Goal: Task Accomplishment & Management: Complete application form

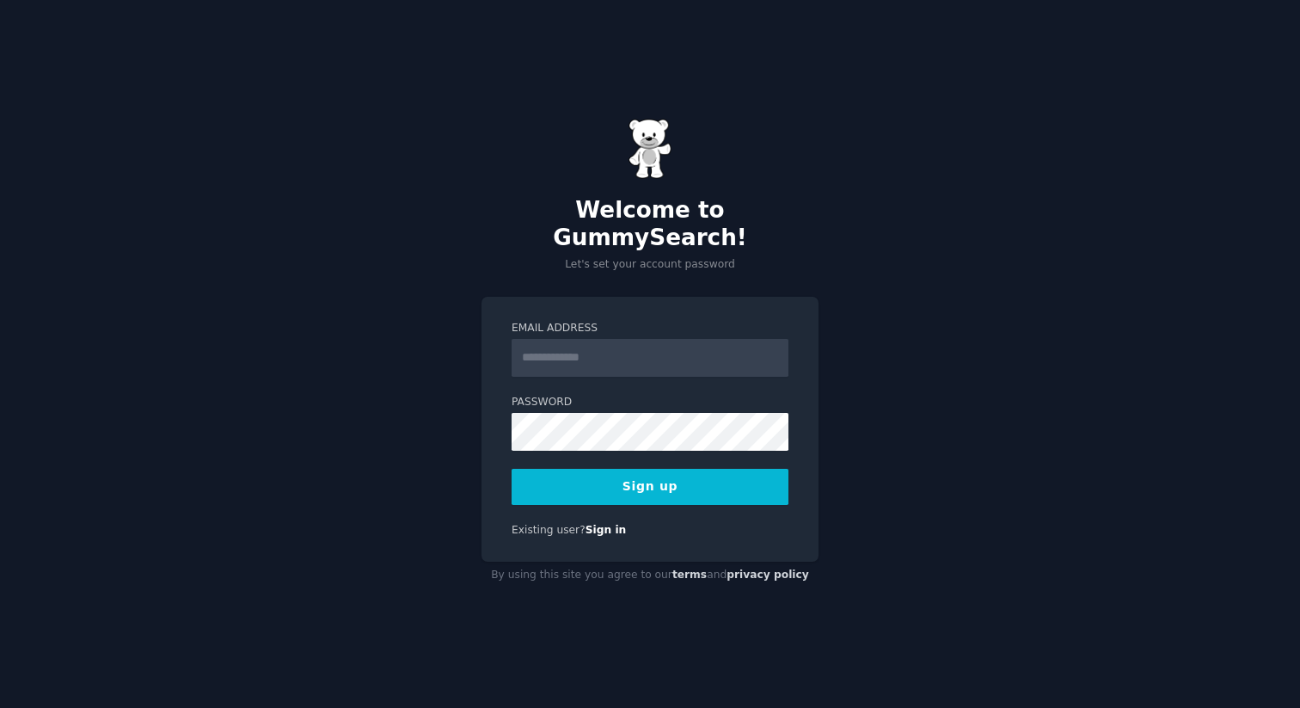
click at [613, 358] on input "Email Address" at bounding box center [650, 358] width 277 height 38
type input "**********"
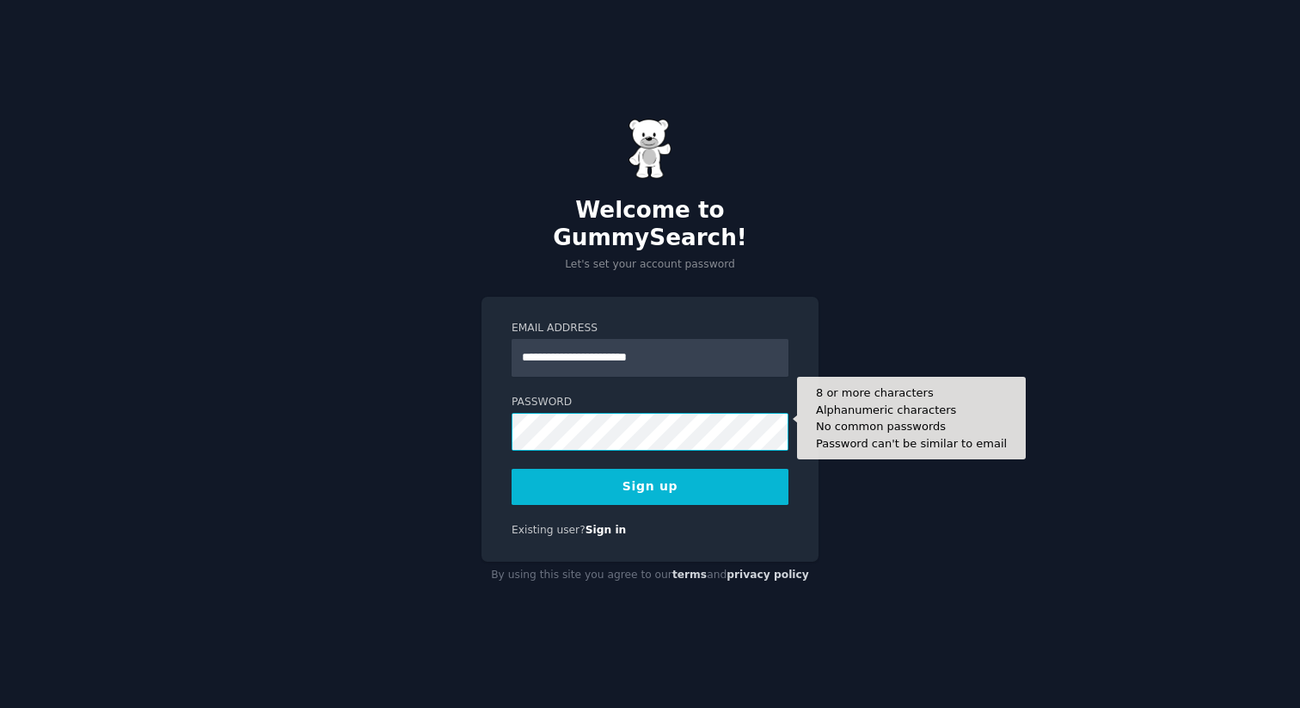
click at [438, 382] on div "**********" at bounding box center [650, 354] width 1300 height 708
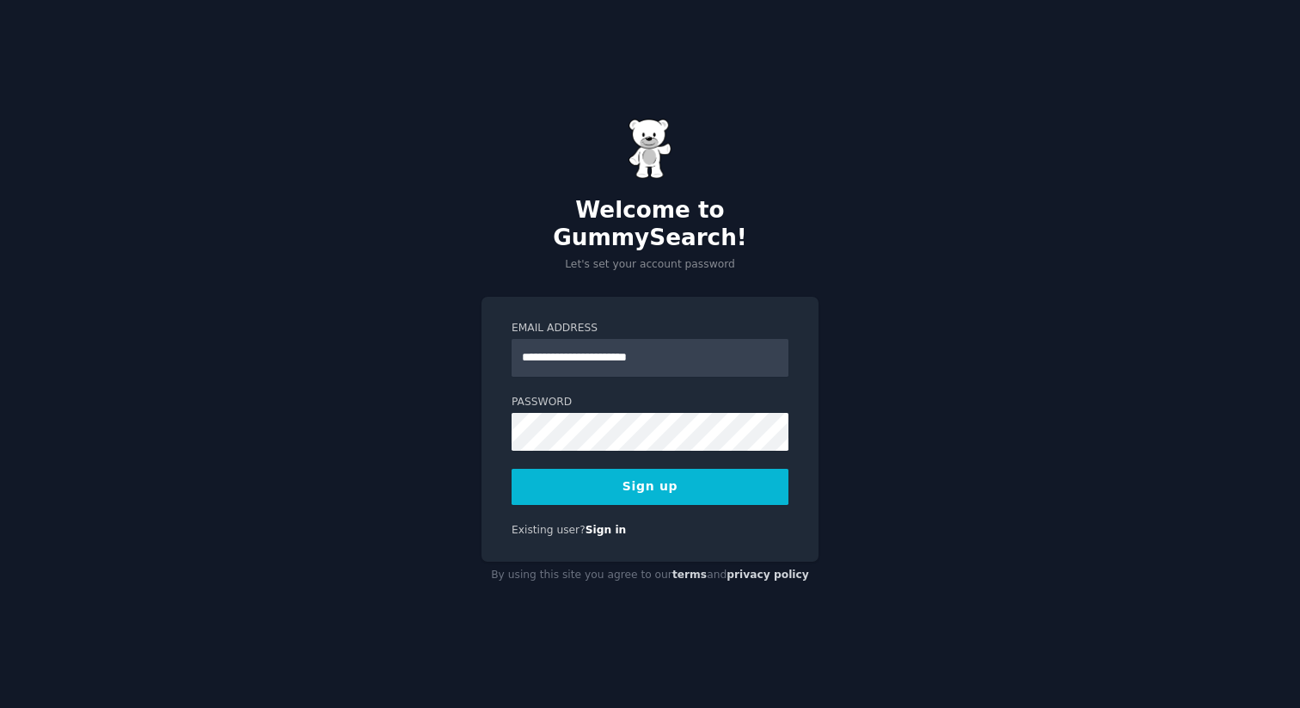
click at [581, 476] on button "Sign up" at bounding box center [650, 487] width 277 height 36
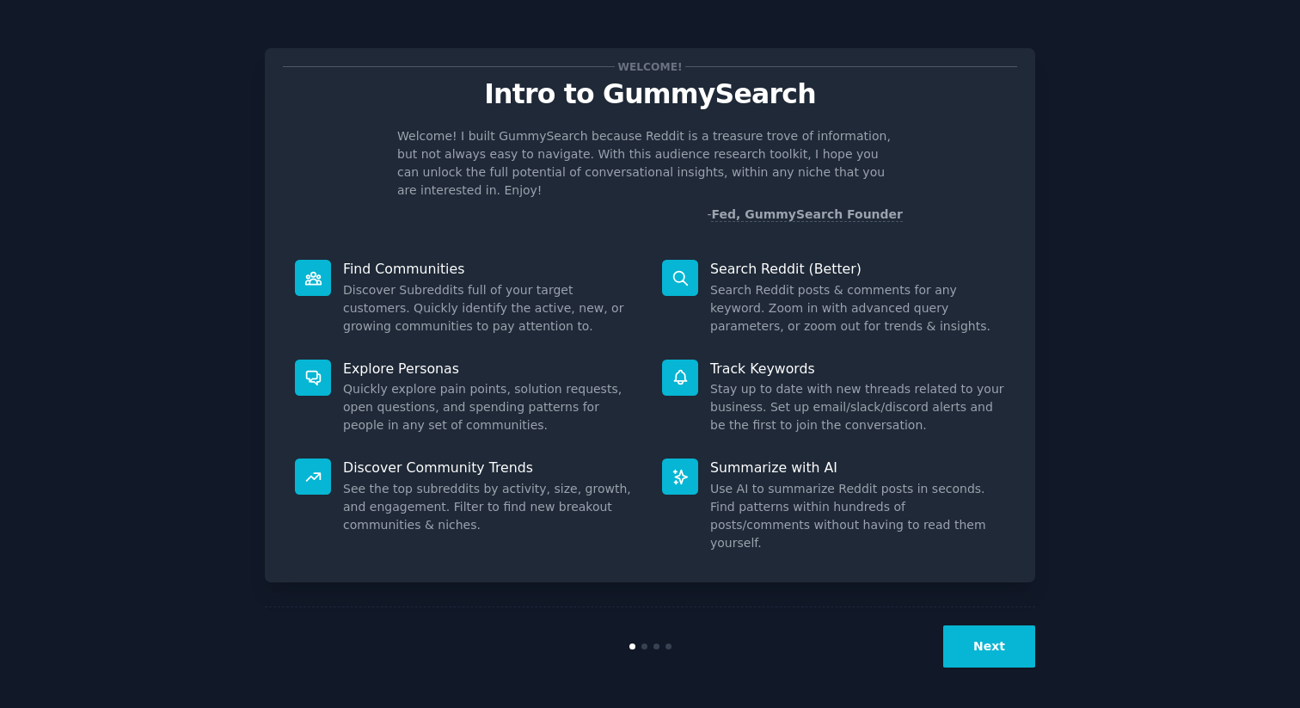
click at [983, 651] on button "Next" at bounding box center [989, 646] width 92 height 42
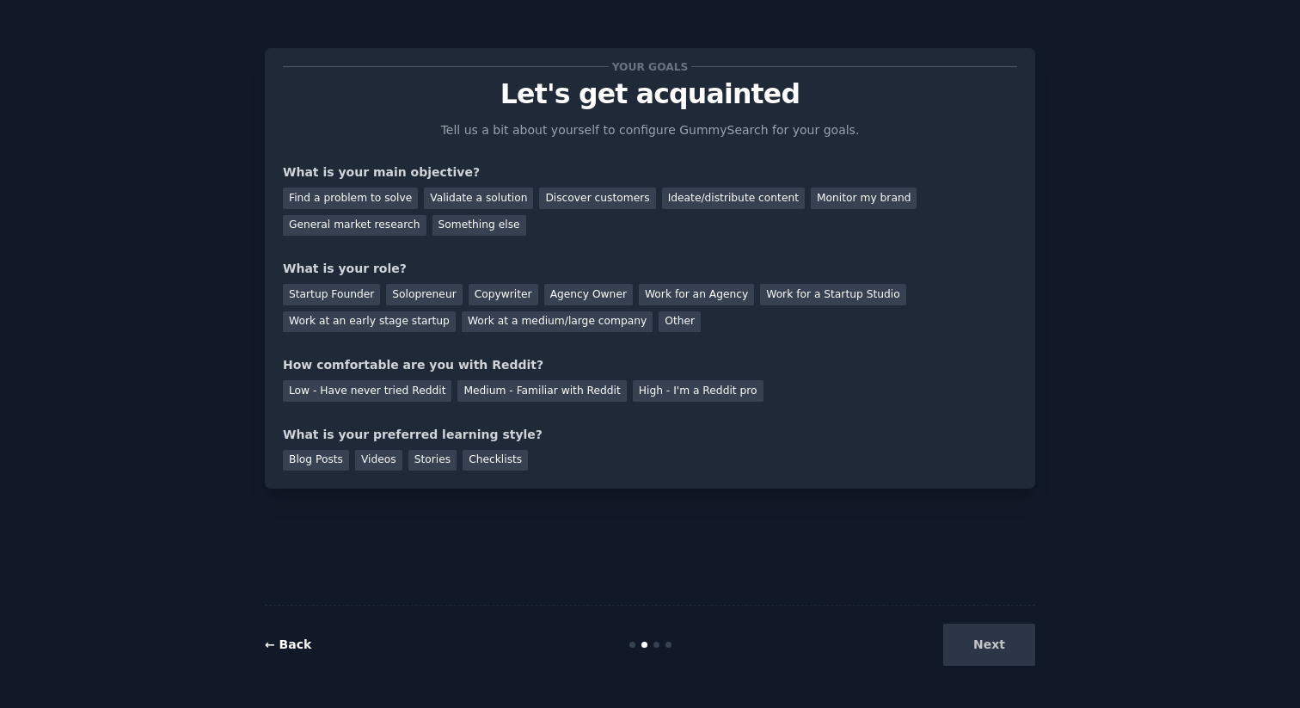
click at [273, 642] on link "← Back" at bounding box center [288, 644] width 46 height 14
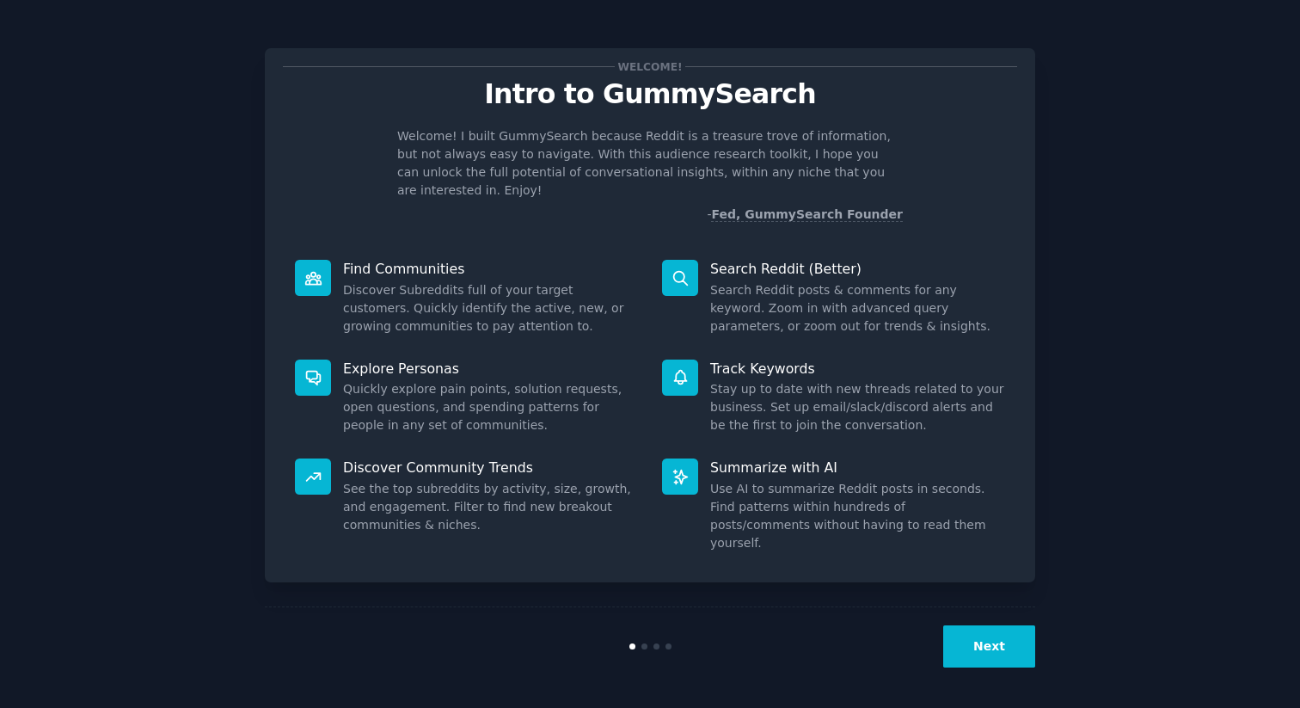
click at [696, 262] on div at bounding box center [680, 278] width 36 height 36
click at [746, 260] on p "Search Reddit (Better)" at bounding box center [857, 269] width 295 height 18
click at [973, 668] on div "Next" at bounding box center [650, 645] width 770 height 79
click at [981, 656] on button "Next" at bounding box center [989, 646] width 92 height 42
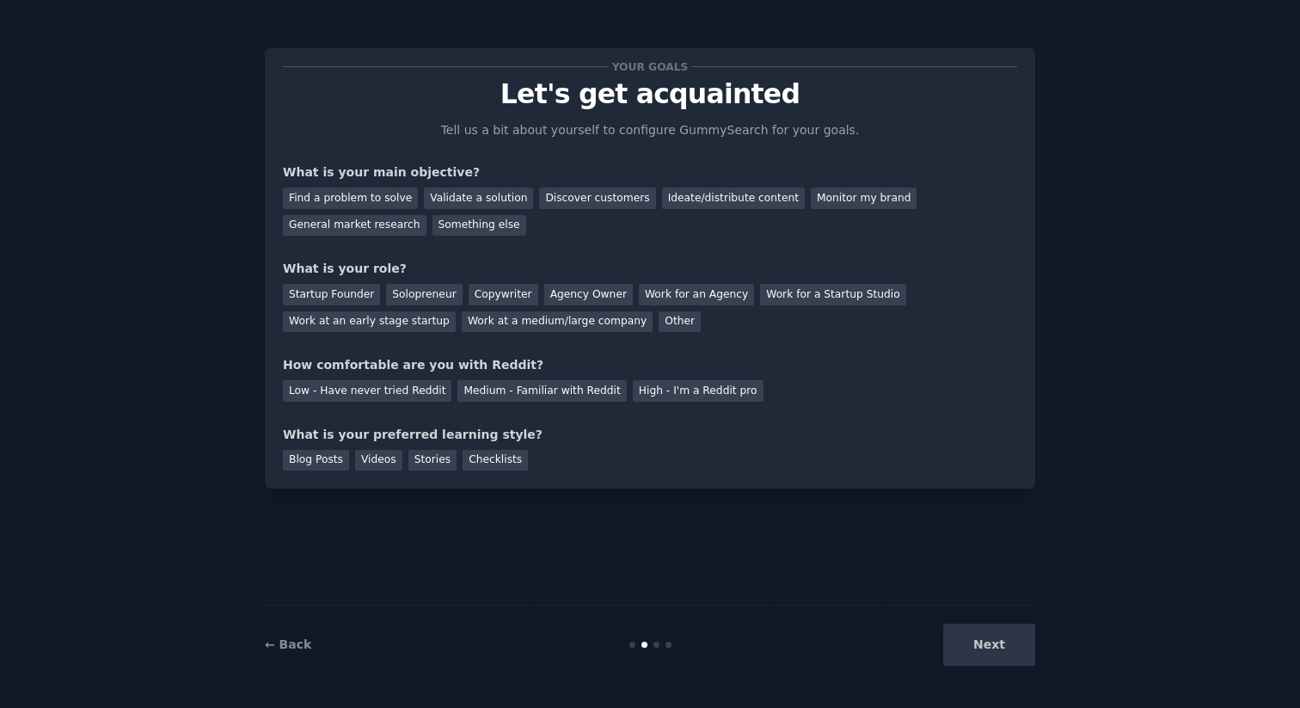
click at [981, 656] on div "Next" at bounding box center [906, 644] width 257 height 42
click at [356, 204] on div "Find a problem to solve" at bounding box center [350, 197] width 135 height 21
click at [591, 208] on div "Discover customers" at bounding box center [597, 197] width 116 height 21
click at [381, 189] on div "Find a problem to solve" at bounding box center [350, 197] width 135 height 21
click at [360, 302] on div "Startup Founder" at bounding box center [331, 294] width 97 height 21
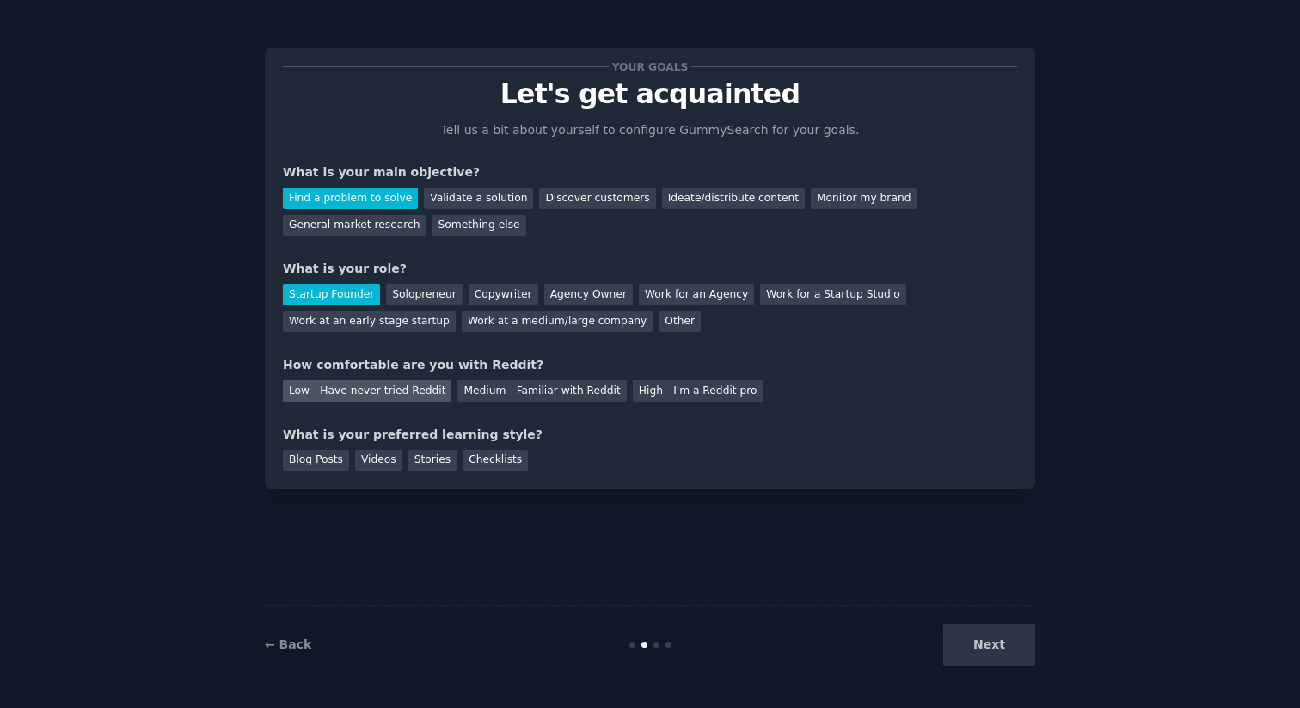
click at [358, 396] on div "Low - Have never tried Reddit" at bounding box center [367, 390] width 169 height 21
click at [387, 465] on div "Videos" at bounding box center [378, 460] width 47 height 21
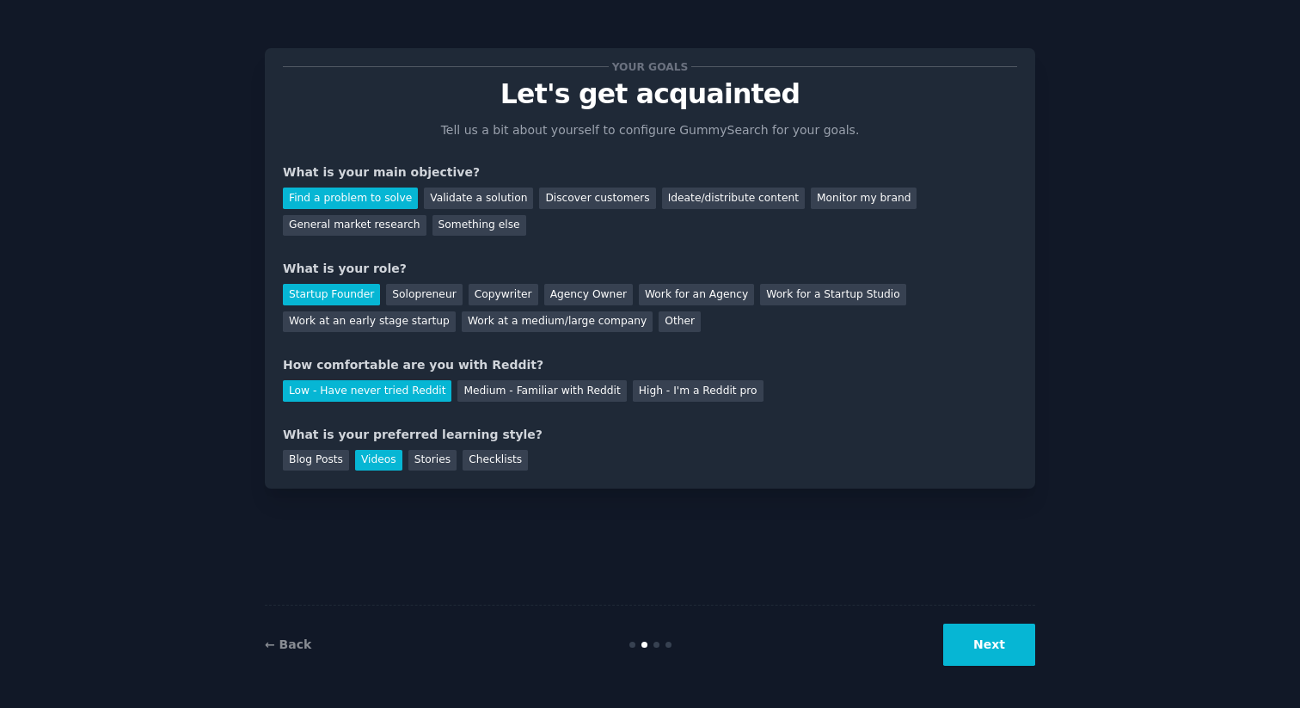
click at [977, 652] on button "Next" at bounding box center [989, 644] width 92 height 42
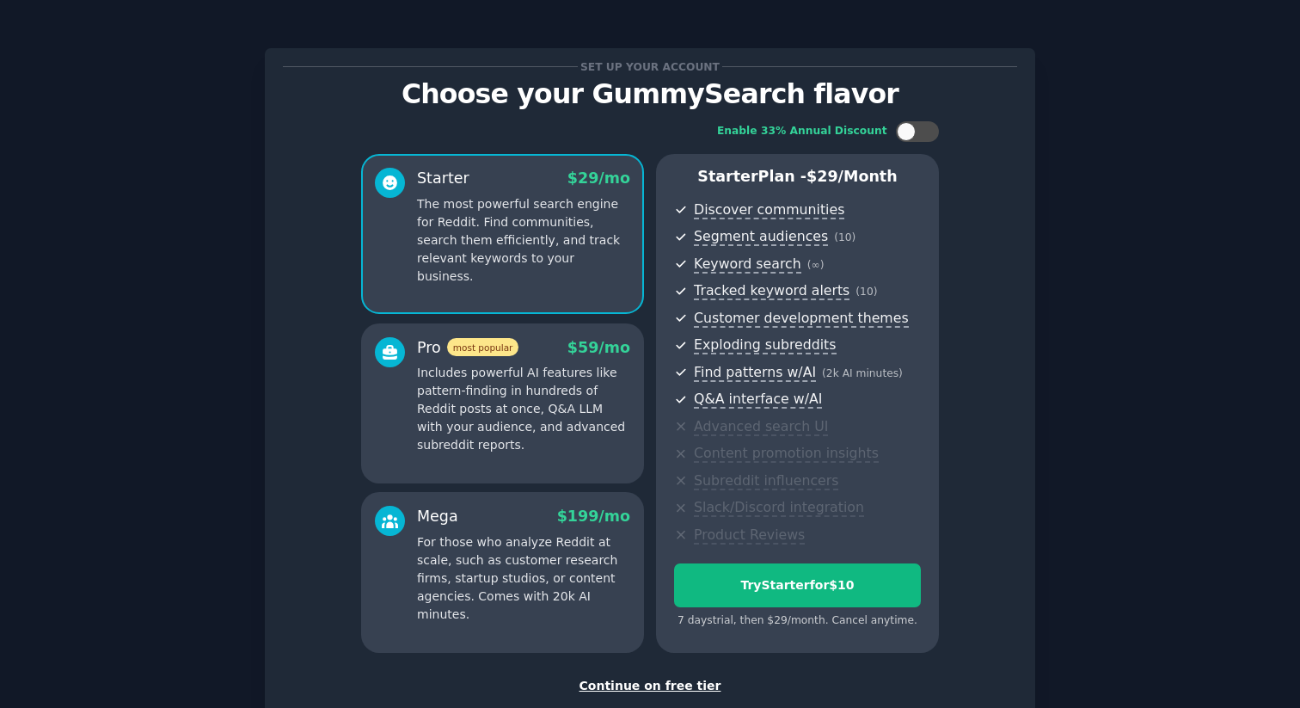
click at [680, 684] on div "Continue on free tier" at bounding box center [650, 686] width 734 height 18
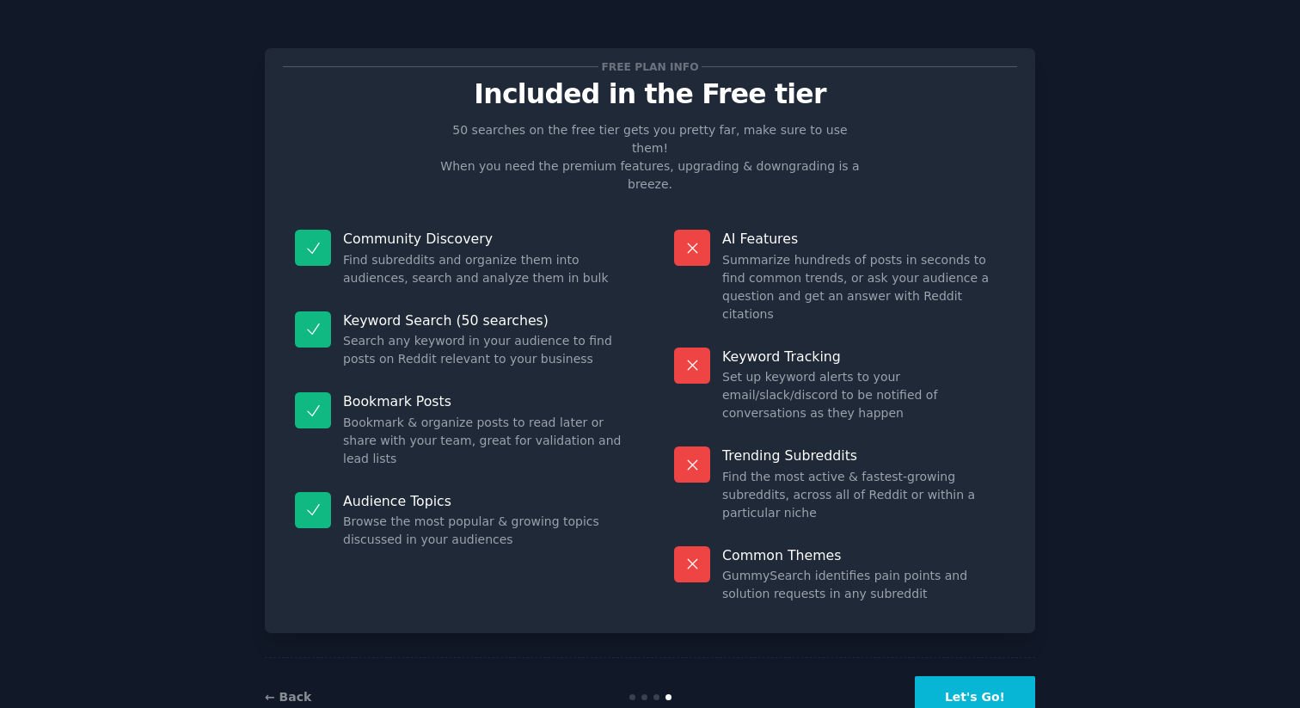
click at [950, 676] on button "Let's Go!" at bounding box center [975, 697] width 120 height 42
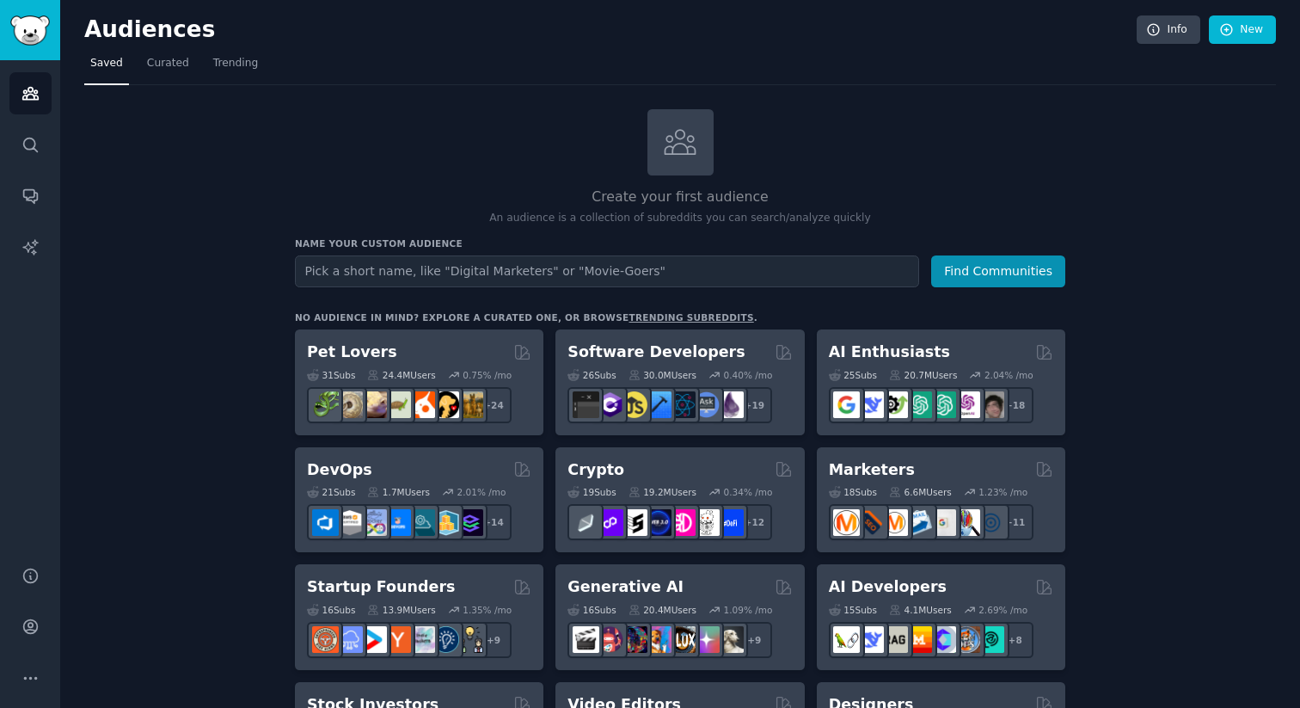
click at [1034, 48] on div "Audiences Info New" at bounding box center [680, 32] width 1192 height 35
